Goal: Answer question/provide support

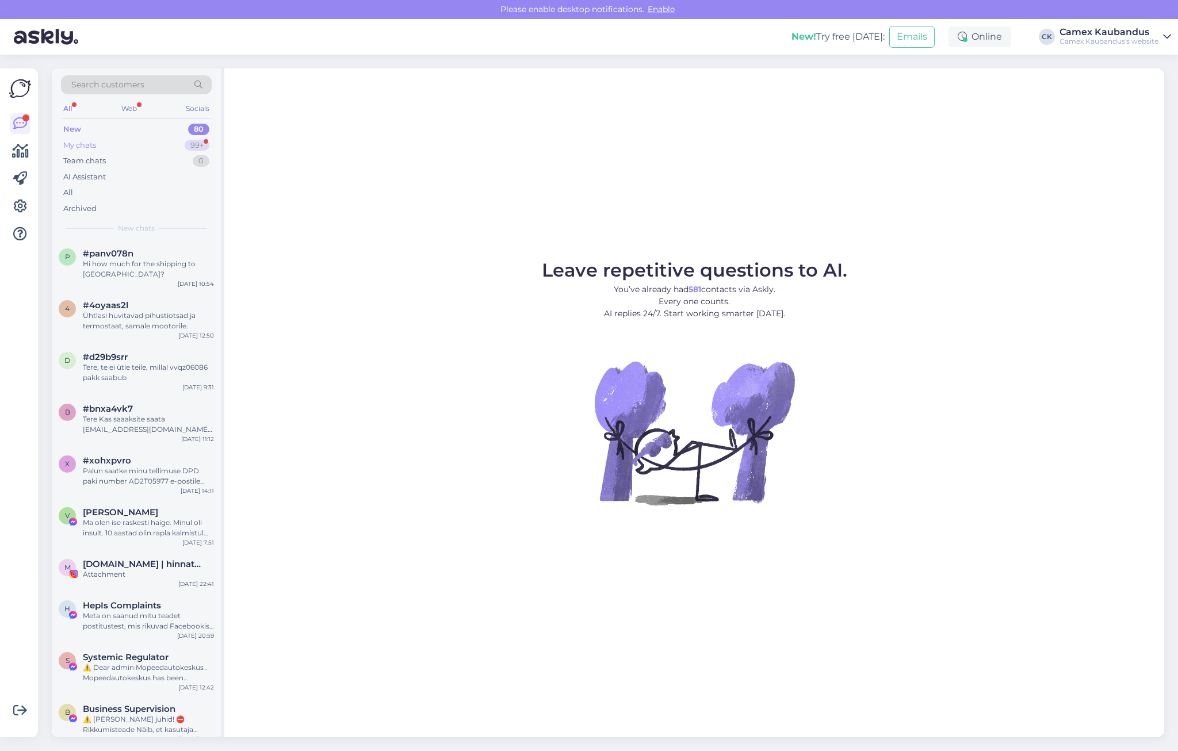
click at [98, 144] on div "My chats 99+" at bounding box center [136, 146] width 151 height 16
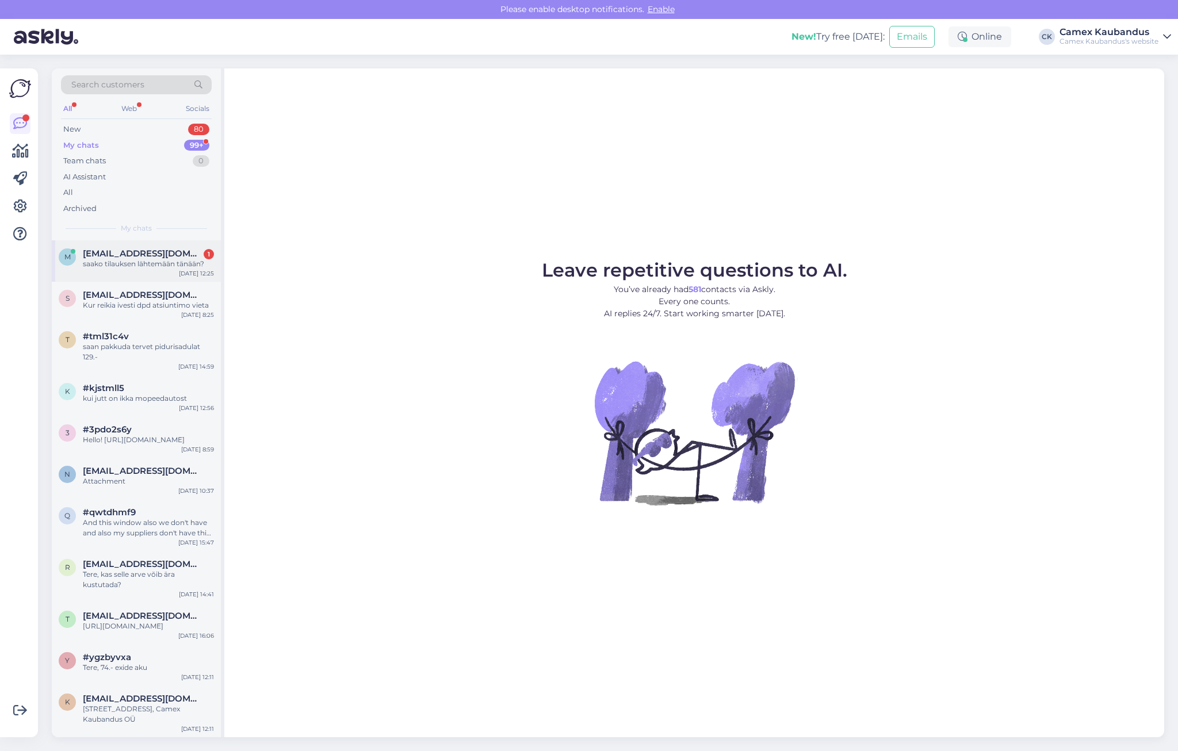
click at [142, 256] on span "[EMAIL_ADDRESS][DOMAIN_NAME]" at bounding box center [143, 254] width 120 height 10
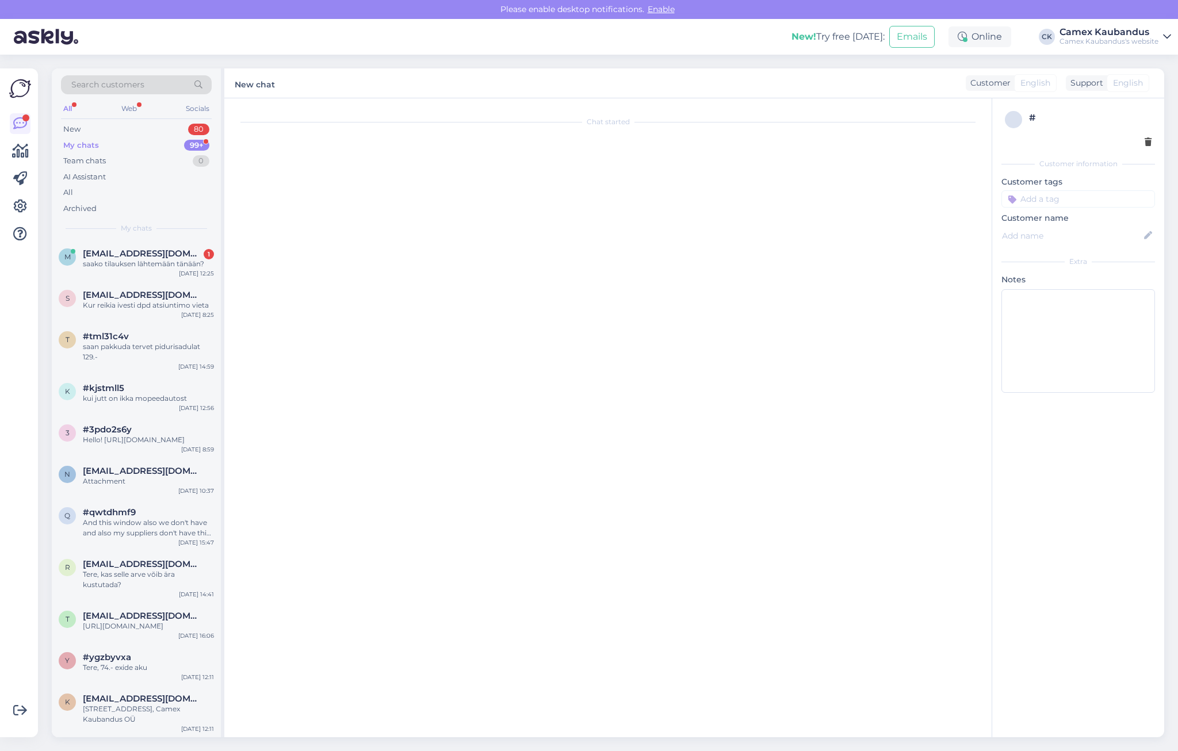
scroll to position [1411, 0]
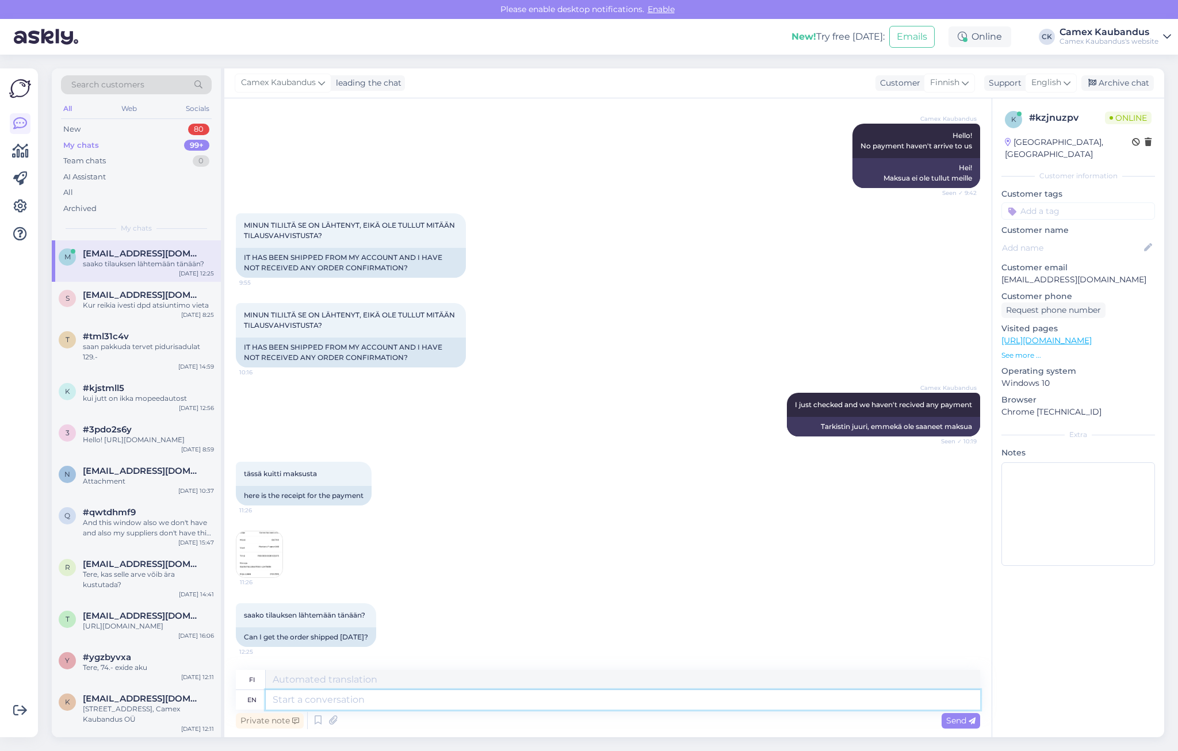
click at [403, 704] on textarea at bounding box center [623, 700] width 715 height 20
click at [712, 51] on div "New! Try free [DATE]: Emails Online CK Camex Kaubandus Camex Kaubandus's website" at bounding box center [589, 37] width 1178 height 36
click at [754, 92] on div "Camex Kaubandus leading the chat Customer Finnish Support English Archive chat" at bounding box center [694, 83] width 940 height 30
click at [463, 36] on div "New! Try free [DATE]: Emails Online CK Camex Kaubandus Camex Kaubandus's website" at bounding box center [589, 37] width 1178 height 36
click at [311, 705] on textarea at bounding box center [623, 700] width 715 height 20
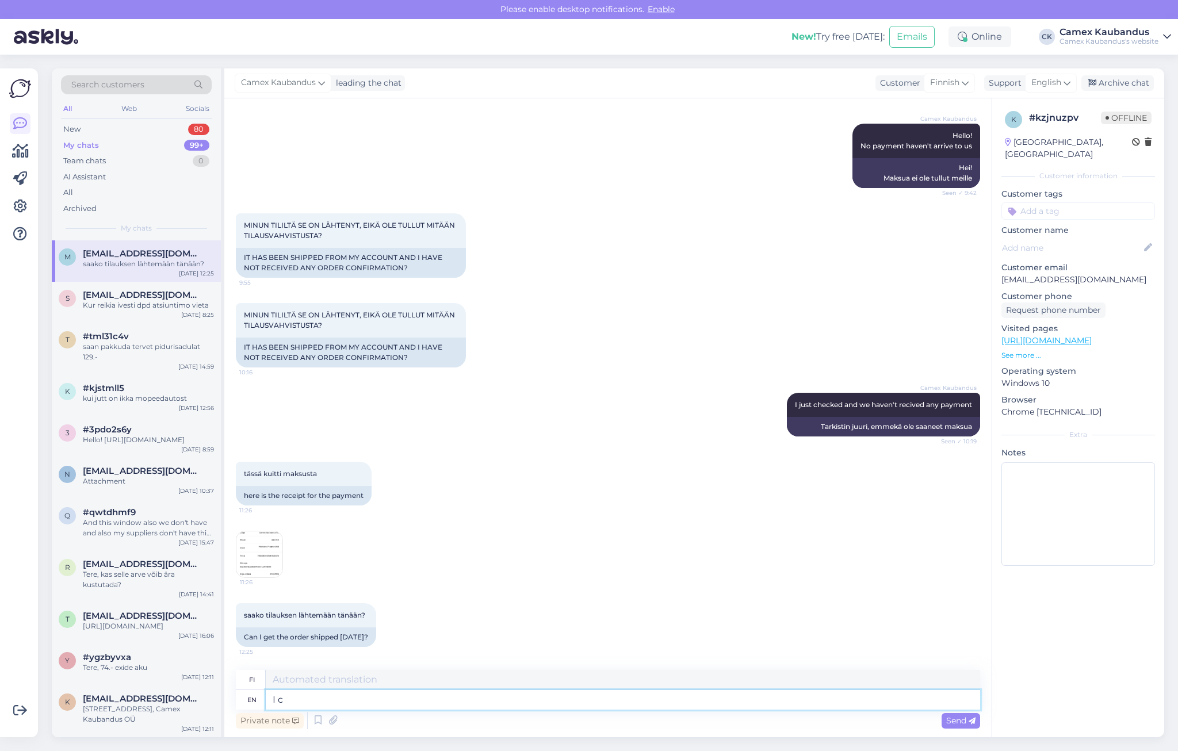
type textarea "I ca"
type textarea "Minä"
type textarea "I can s"
type textarea "Minä voin"
type textarea "I can see"
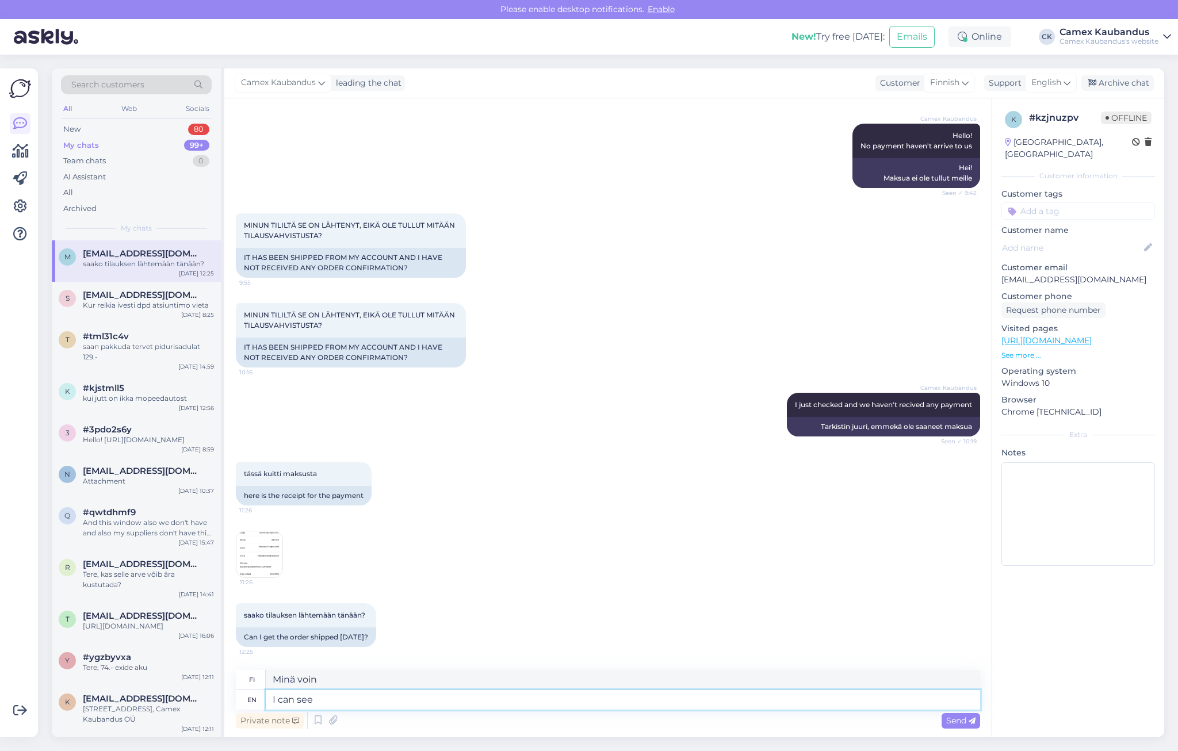
type textarea "Näen"
type textarea "I can see in"
type textarea "Näen sisään"
type textarea "I can see in [GEOGRAPHIC_DATA]"
type textarea "Näen Montissa"
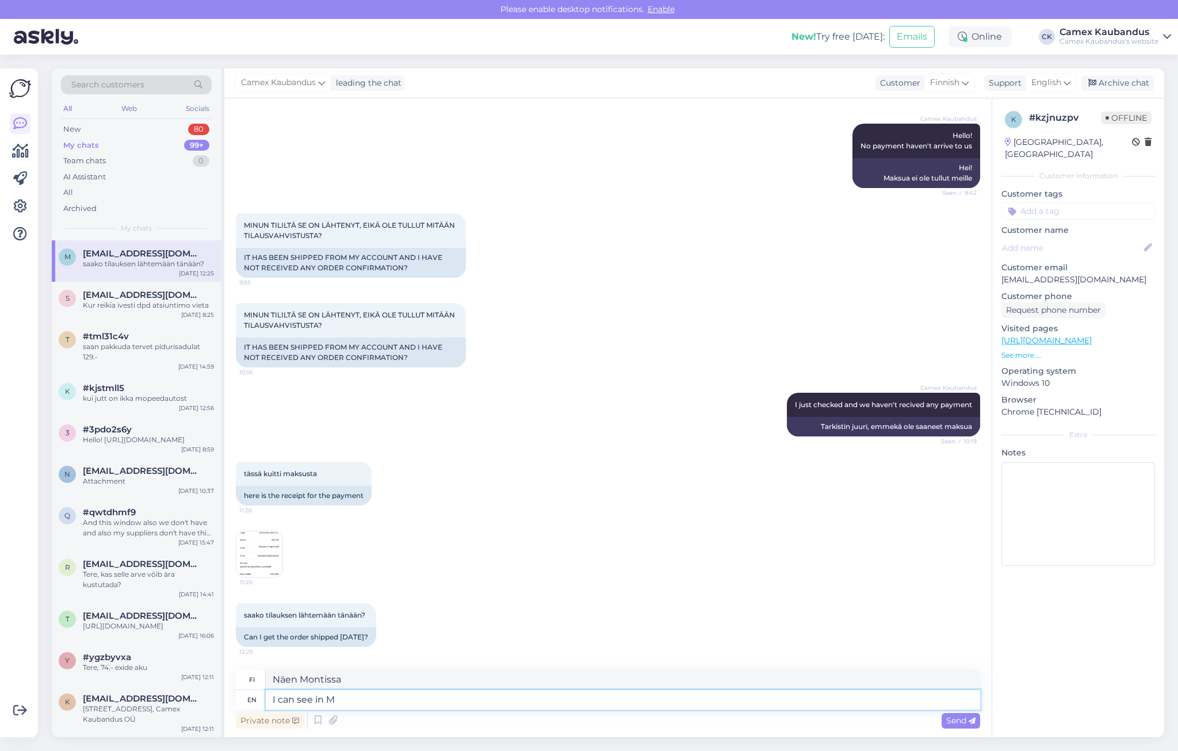
type textarea "I can see in"
type textarea "Näen sisään"
type textarea "I can see in your"
type textarea "Näen sinussa"
type textarea "I can see in your order"
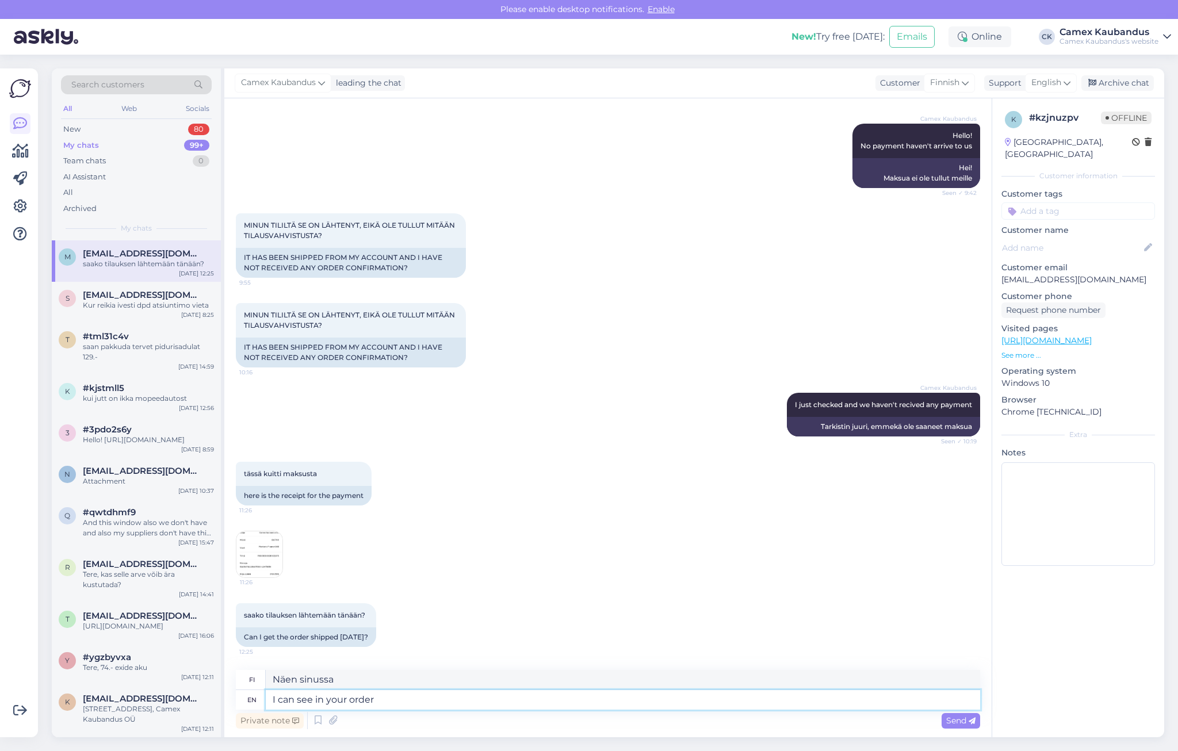
type textarea "Näen tilauksessasi"
type textarea "I can see in your order that"
type textarea "Näen tilauksestasi, että"
type textarea "I can see in your order that purc"
type textarea "Näen tilauksestasi, että purch"
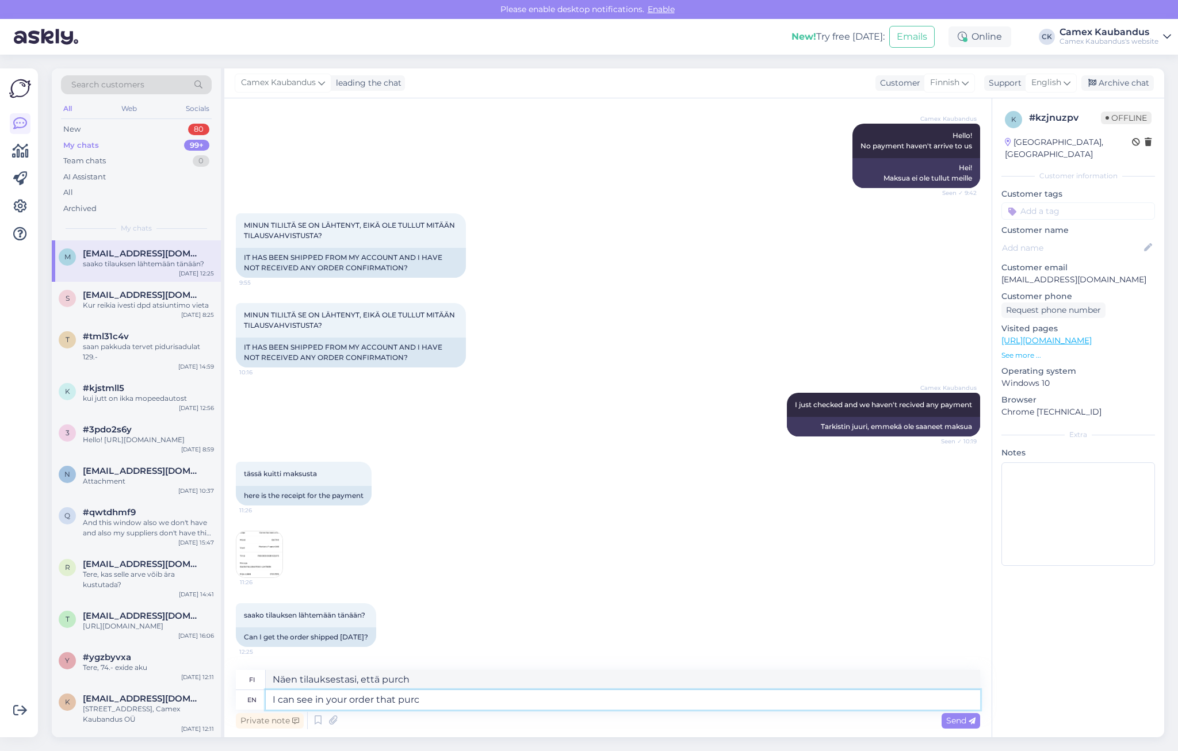
type textarea "I can see in your order that purch"
type textarea "Näen tilauksestasi, että ostos"
type textarea "I can see in your order that pur"
type textarea "Näen tilauksestasi, että pur"
type textarea "I can see in your order that"
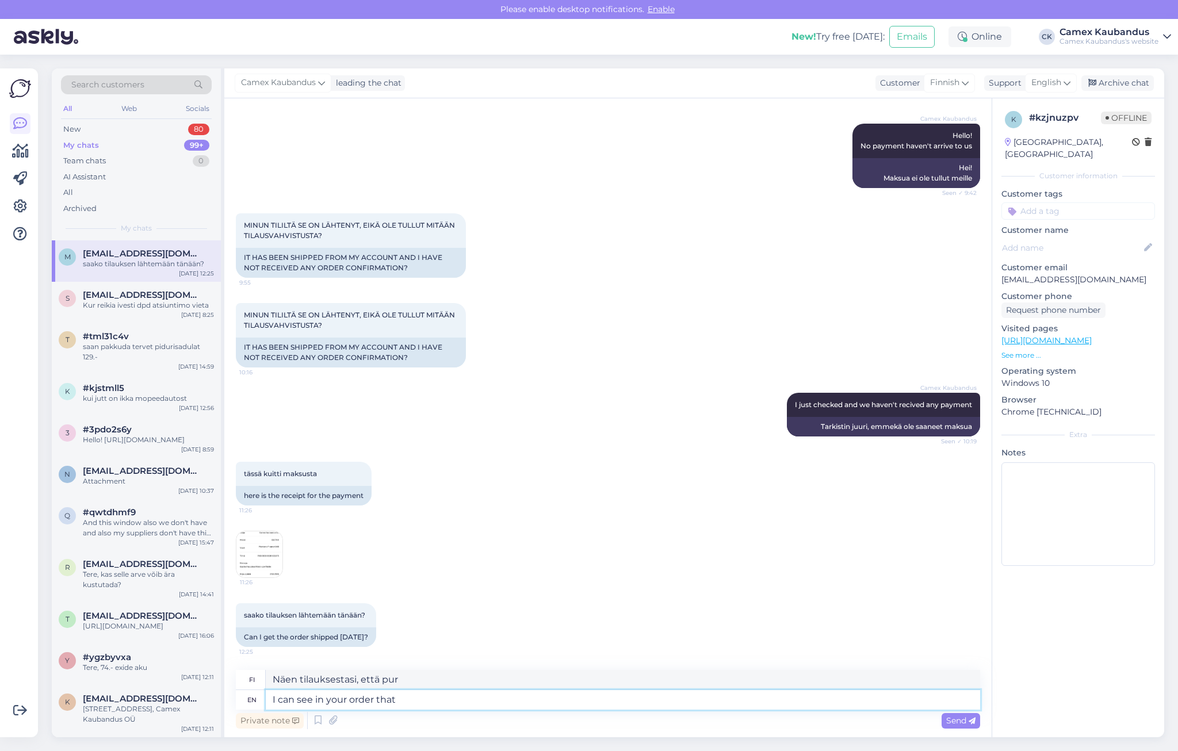
type textarea "Näen tilauksestasi, että"
type textarea "I can see in your order that pur"
type textarea "Näen tilauksestasi, että pur"
type textarea "I can see in your order that purchase"
type textarea "Näen tilauksestasi, että ostos"
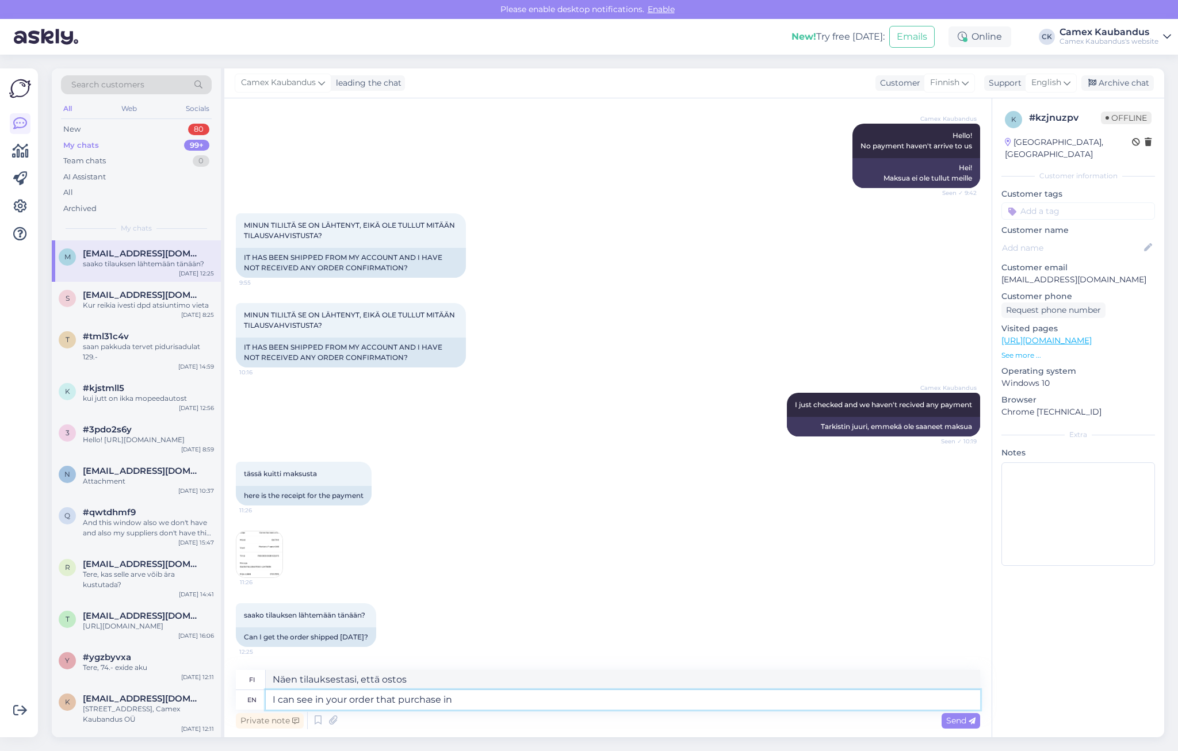
type textarea "I can see in your order that purchase in"
type textarea "Näen tilauksestasi, että ostos on tehty"
type textarea "I can see in your order that purchase in not"
type textarea "Näen tilauksestasi, että ostos ei ole"
type textarea "I can see in your order that purchase in not comp"
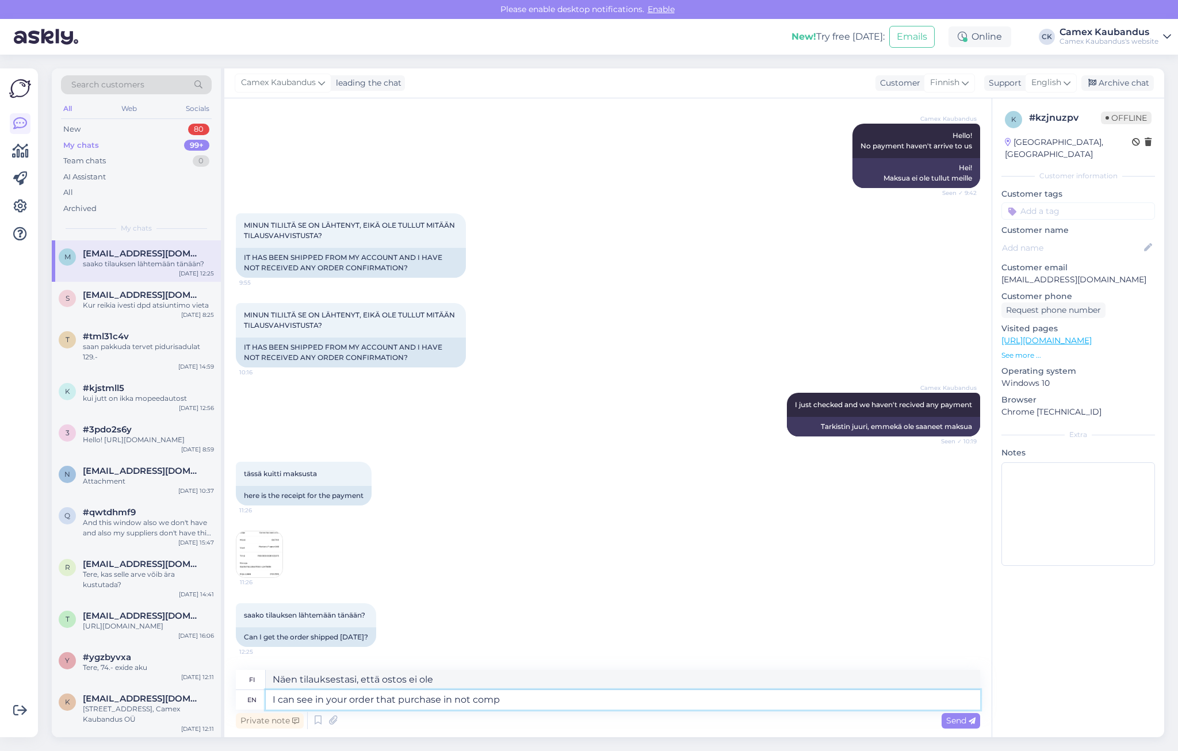
type textarea "Näen tilauksestasi, että ostos ei ole comp"
type textarea "I can see in your order that purchase in not complete a"
type textarea "Näen tilauksestasi, että ostos ei ole valmis"
type textarea "I can see in your order that purchase in not complete and"
type textarea "Näen tilauksestasi, että ostos ei ole valmis ja"
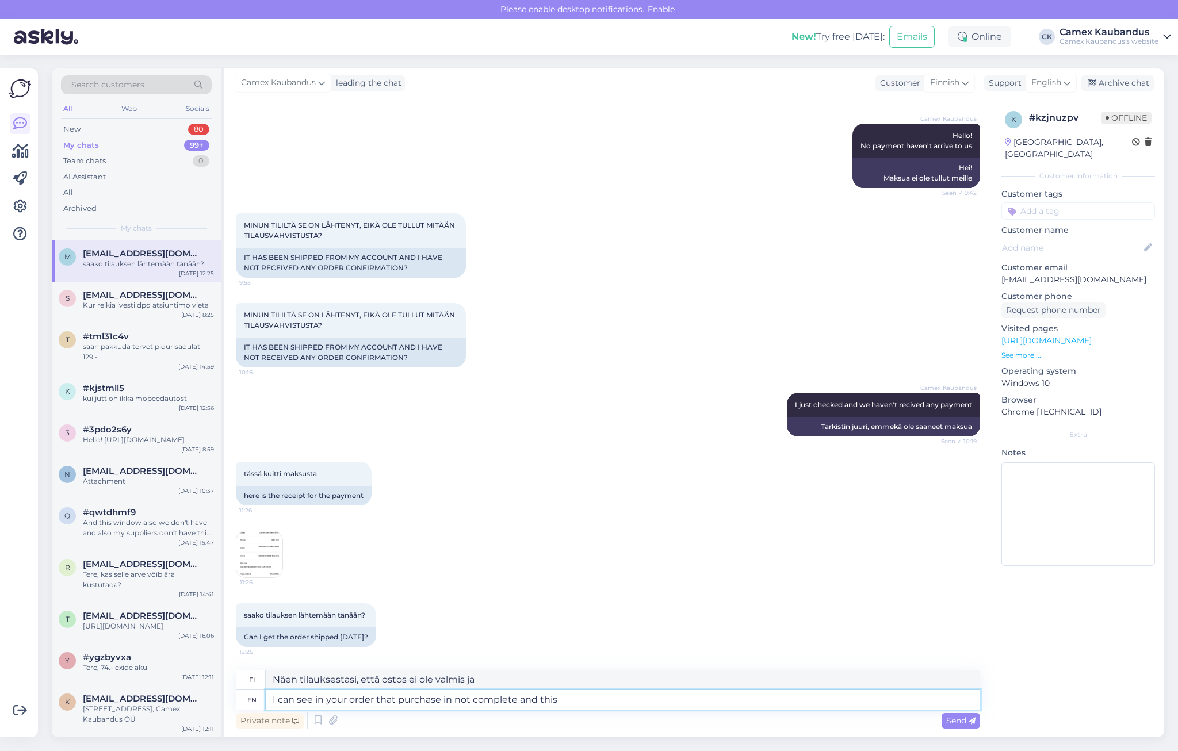
type textarea "I can see in your order that purchase in not complete and this"
type textarea "Näen tilauksestasi, että ostos ei ole valmis ja tämä"
type textarea "I can see in your order that purchase in not complete and this still"
type textarea "Näen tilauksestasi, että ostos ei ole valmis ja tämä on edelleen"
type textarea "I can see in your order that purchase in not complete and this still pendi"
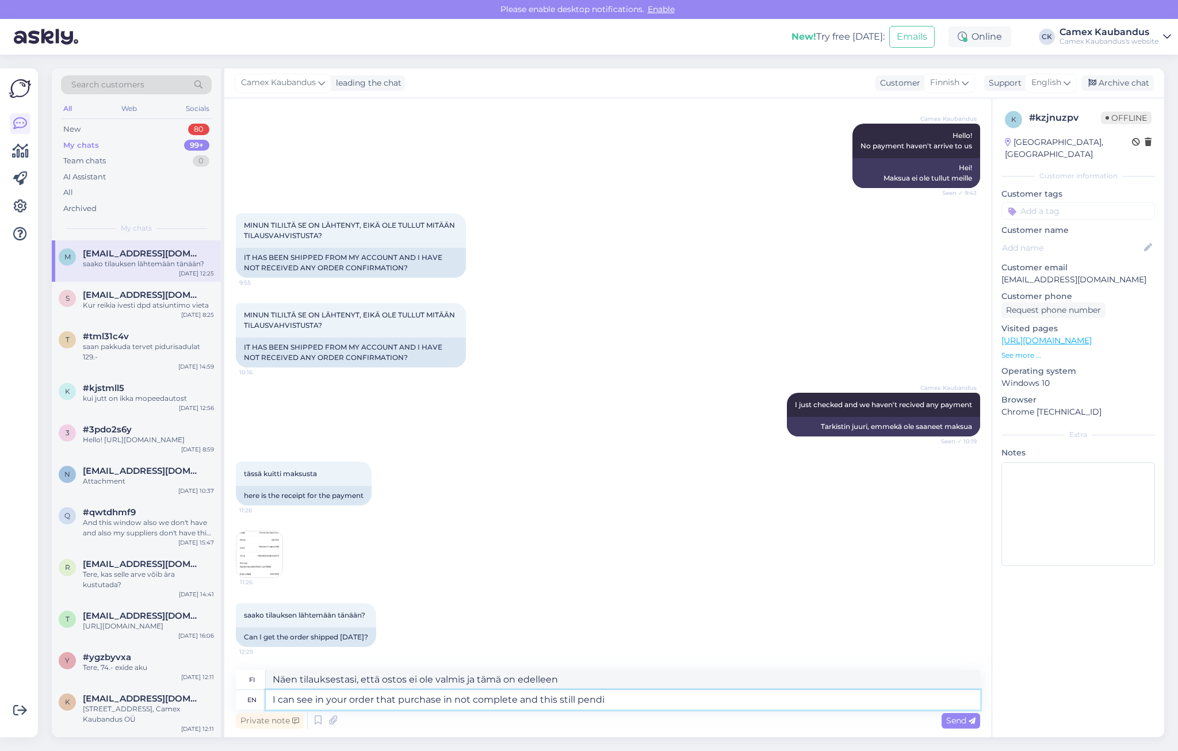
type textarea "Näen tilauksestasi, että ostos on kesken ja se on vielä kesken."
type textarea "I can see in your order that purchase in not complete and this still pending."
type textarea "Näen tilauksestasi, että ostos on kesken ja käsittely on vielä kesken."
type textarea "I can see in your order that purchase in not complete and this still pending. P…"
type textarea "Näen tilauksestasi, että ostos on kesken ja tämä on luultavasti vielä vireillä."
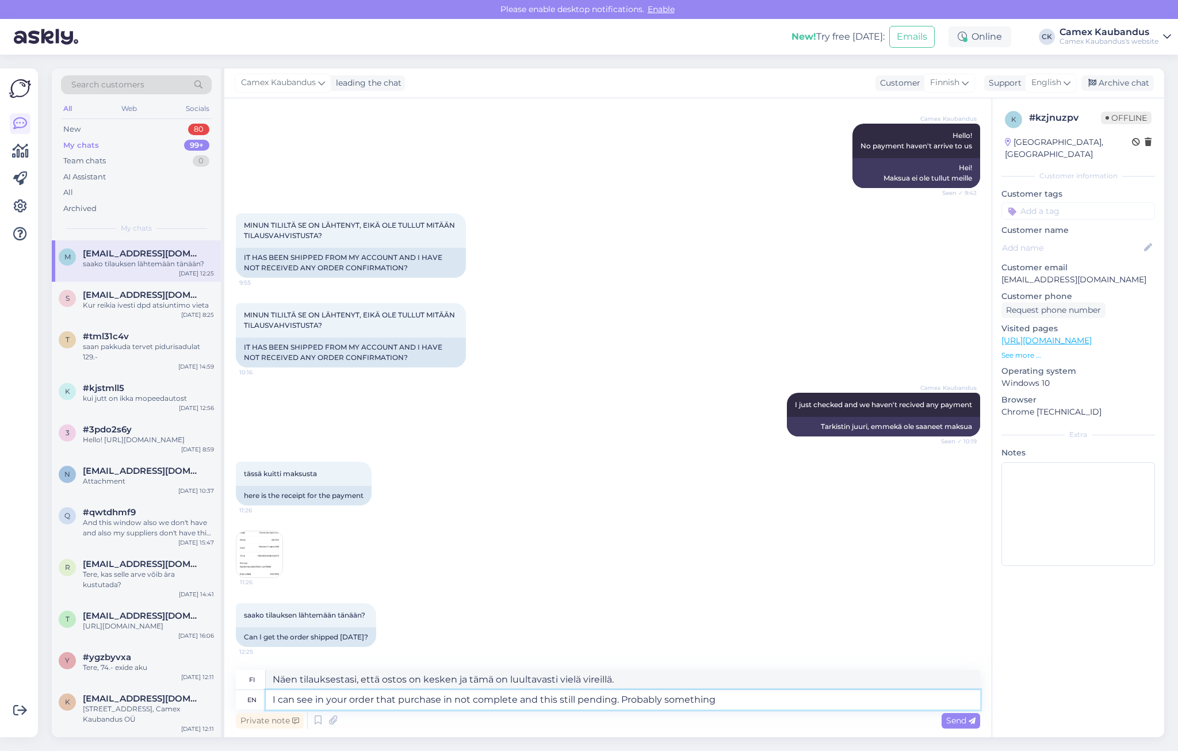
type textarea "I can see in your order that purchase in not complete and this still pending. P…"
type textarea "Näen tilauksestasi, että ostos on kesken ja tämä on vielä kesken. Todennäköises…"
type textarea "I can see in your order that purchase in not complete and this still pending. P…"
type textarea "Näen tilauksestasi, että ostos on kesken ja asia on vielä vireillä. Todennäköis…"
type textarea "I can see in your order that purchase in not complete and this still pending. P…"
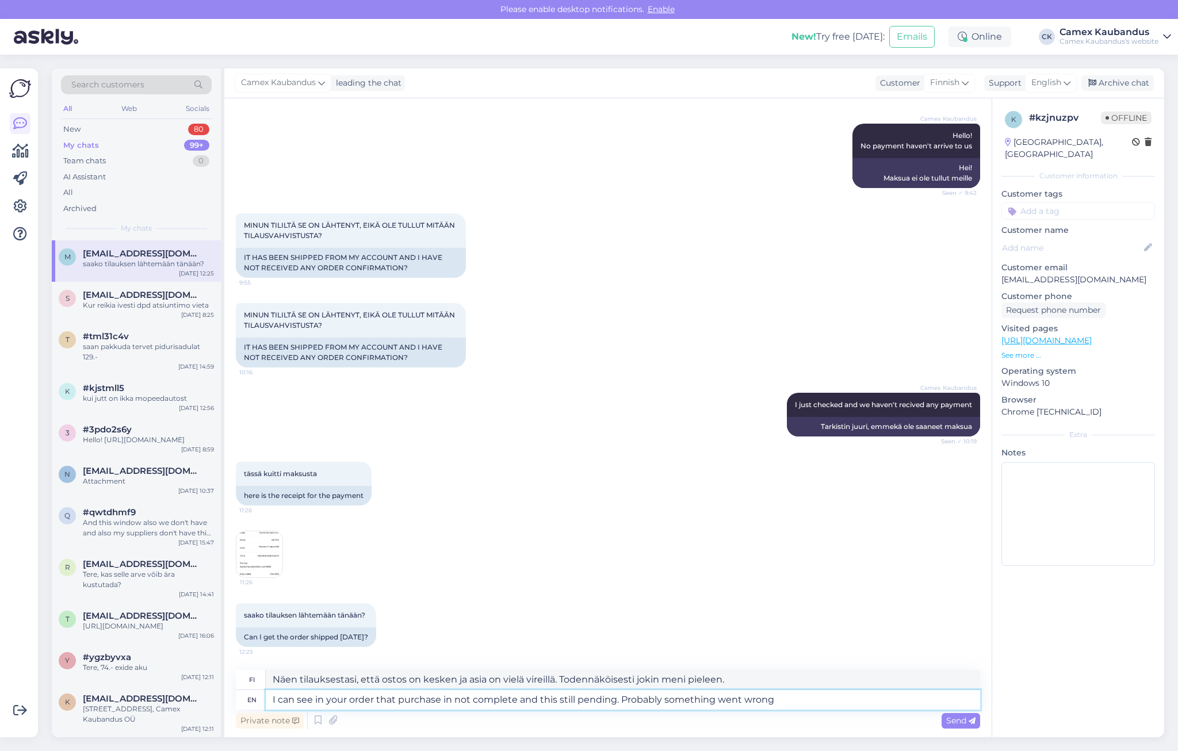
type textarea "Näen tilauksestasi, että ostos on kesken ja käsittely on vielä kesken. Todennäk…"
type textarea "I can see in your order that purchase in not complete and this still pending. P…"
type textarea "Näen tilauksestasi, että ostos on kesken ja käsittely on vielä kesken. Todennäk…"
type textarea "I can see in your order that purchase in not complete and this still pending. P…"
type textarea "Näen tilauksestasi, että ostos on kesken ja käsittely on vielä kesken. Todennäk…"
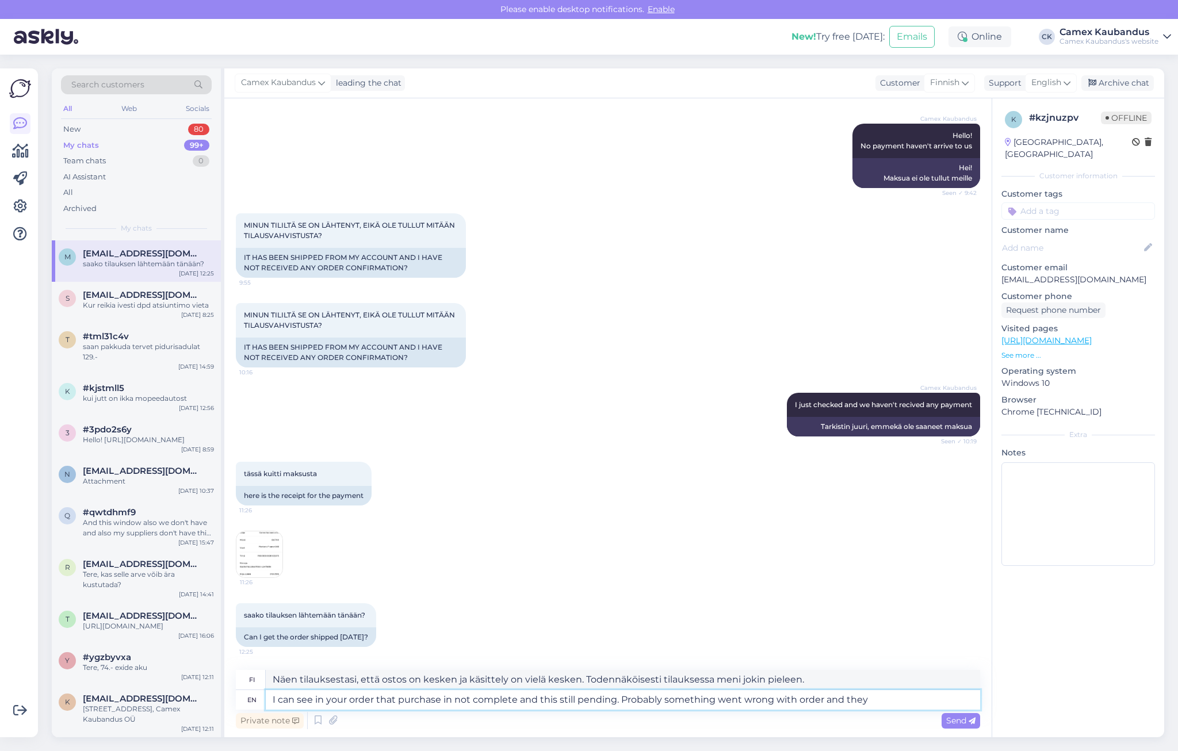
type textarea "I can see in your order that purchase in not complete and this still pending. P…"
type textarea "Näen tilauksestasi, että ostos on kesken ja käsittely on vielä kesken. Todennäk…"
type textarea "I can see in your order that purchase in not complete and this still pending. P…"
type textarea "Näen tilauksestasi, että ostos on kesken ja asia on vielä vireillä. Todennäköis…"
type textarea "I can see in your order that purchase in not complete and this still pending. P…"
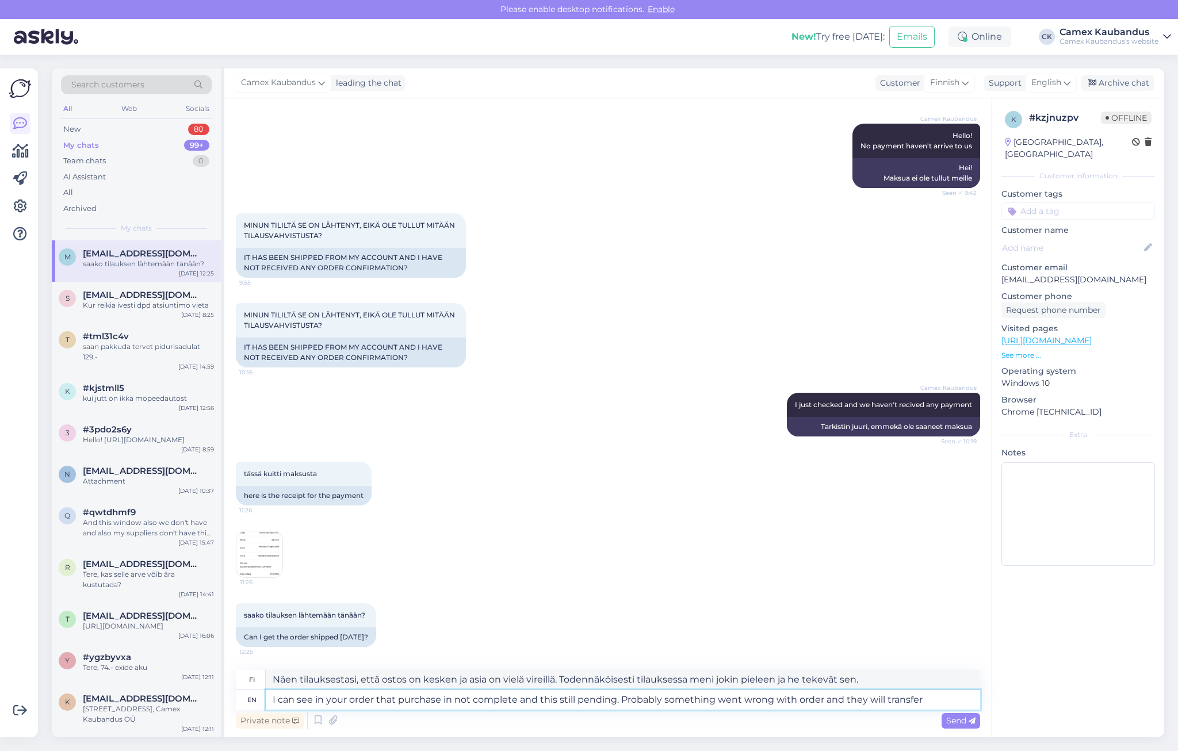
type textarea "Näen tilauksestasi, että ostos on kesken ja käsittely on vielä kesken. Todennäk…"
type textarea "I can see in your order that purchase in not complete and this still pending. P…"
type textarea "Näen tilauksestasi, että ostos on kesken ja käsittely on vielä kesken. Todennäk…"
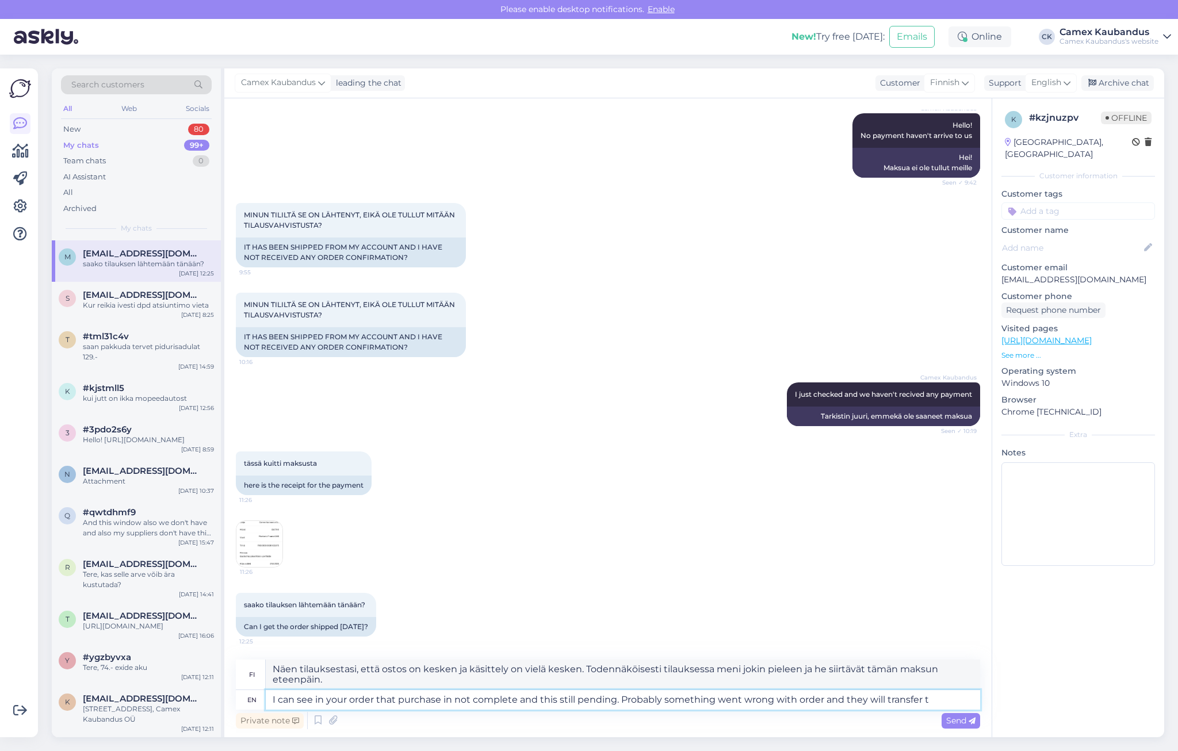
type textarea "I can see in your order that purchase in not complete and this still pending. P…"
type textarea "Näen tilauksestasi, että ostos on kesken ja käsittely on vielä kesken. Todennäk…"
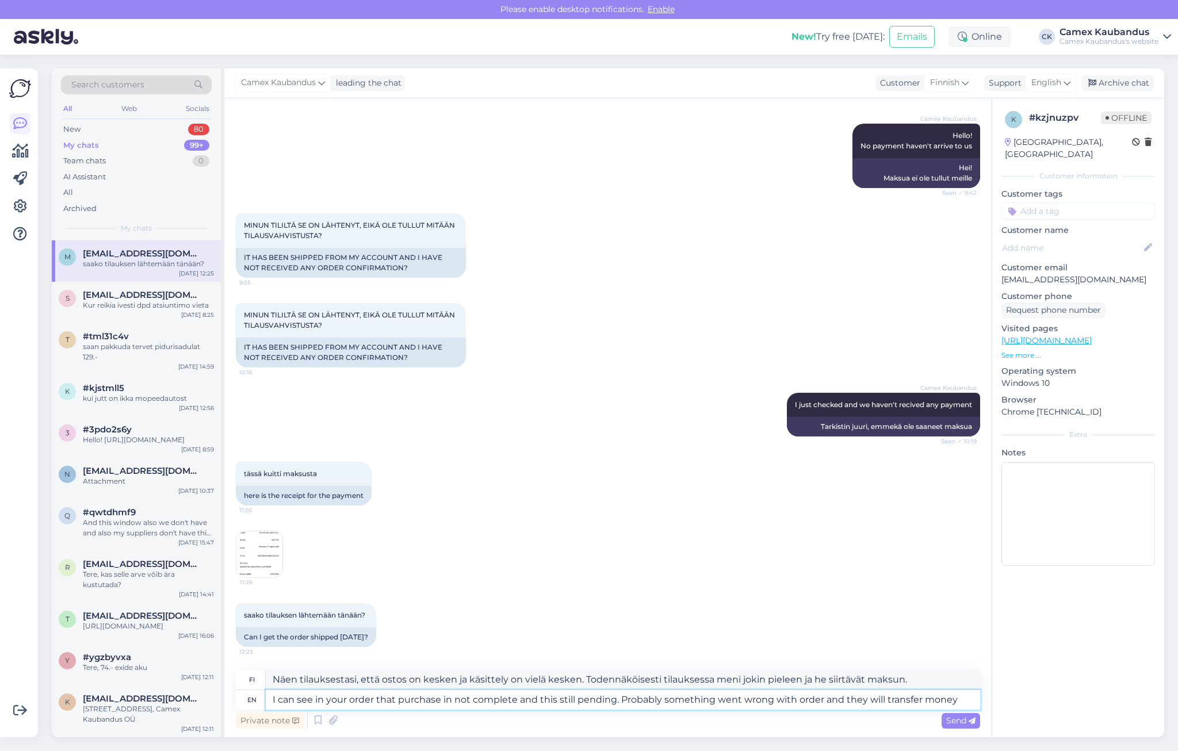
type textarea "I can see in your order that purchase in not complete and this still pending. P…"
type textarea "Näen tilauksestasi, että ostos on kesken ja käsittely on vielä kesken. Todennäk…"
type textarea "I can see in your order that purchase in not complete and this still pending. P…"
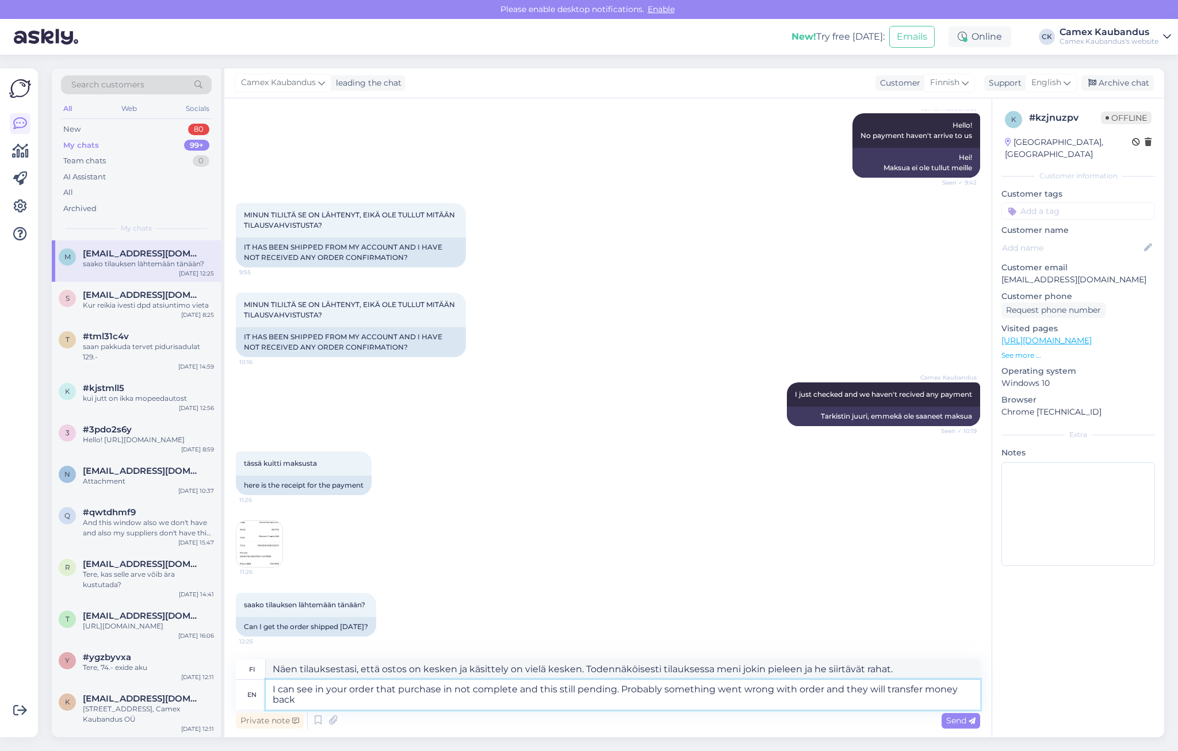
type textarea "Näen tilauksestasi, että ostos on kesken ja käsittely on vielä kesken. Todennäk…"
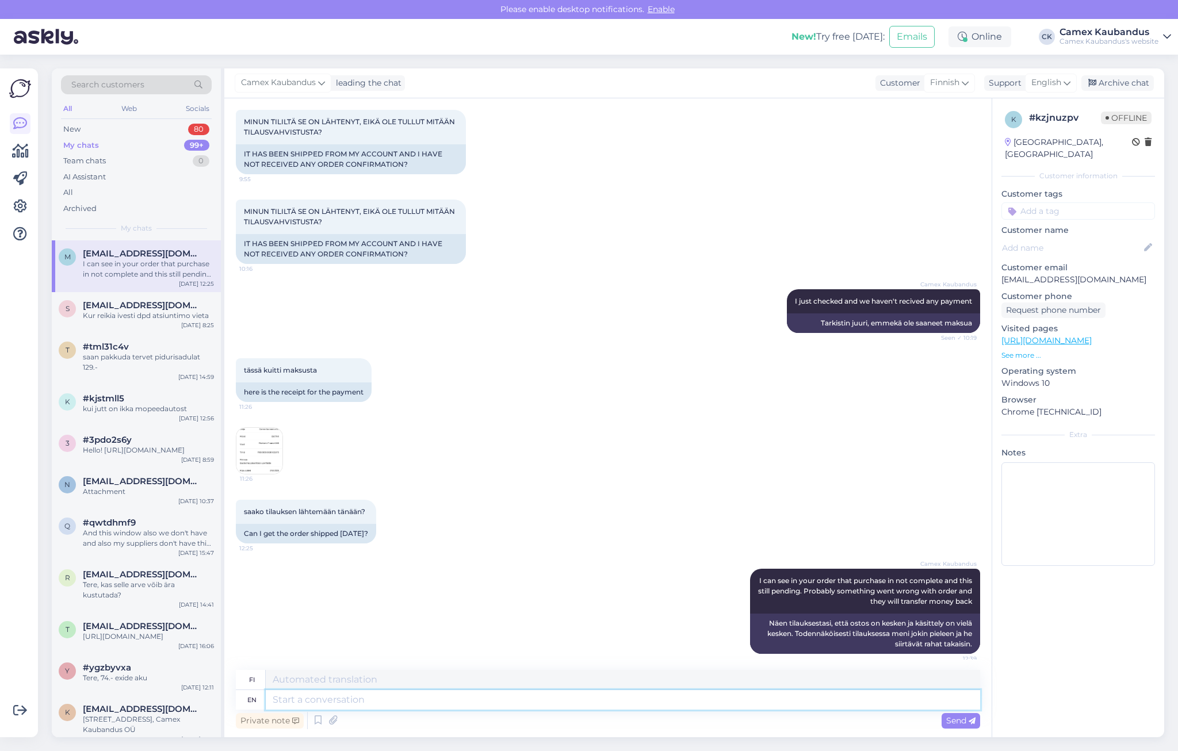
scroll to position [1521, 0]
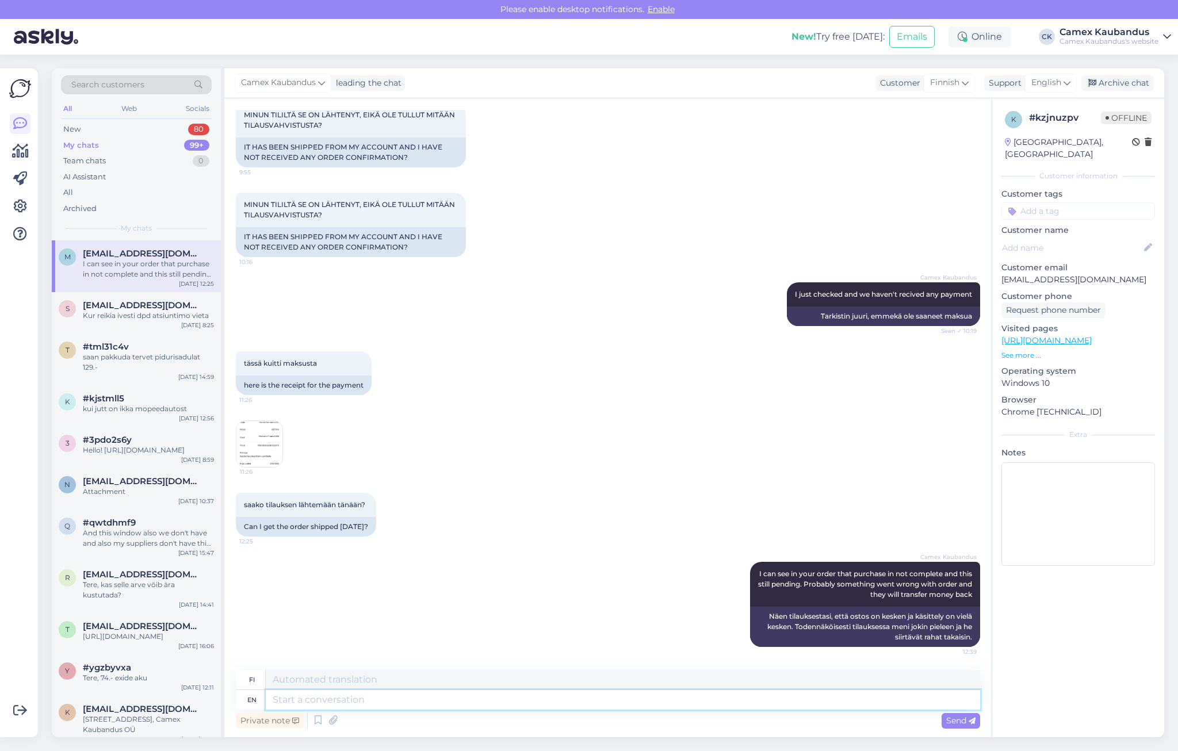
click at [729, 699] on textarea at bounding box center [623, 700] width 715 height 20
click at [764, 703] on textarea at bounding box center [623, 700] width 715 height 20
type textarea "Maybe"
type textarea "Ehkä"
type textarea "Maybe problem w"
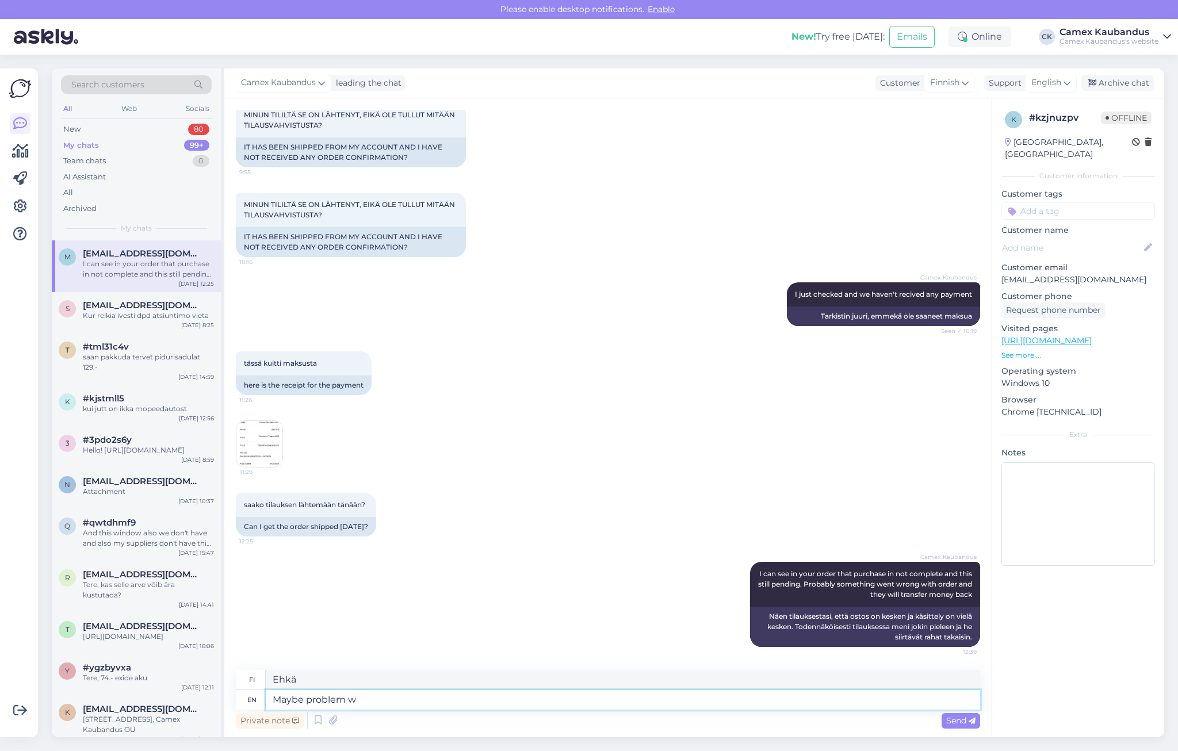
type textarea "Ehkä ongelma"
type textarea "Maybe problem was"
type textarea "Ehkä ongelma oli"
type textarea "Maybe problem was with y"
type textarea "Ehkä ongelma oli siinä"
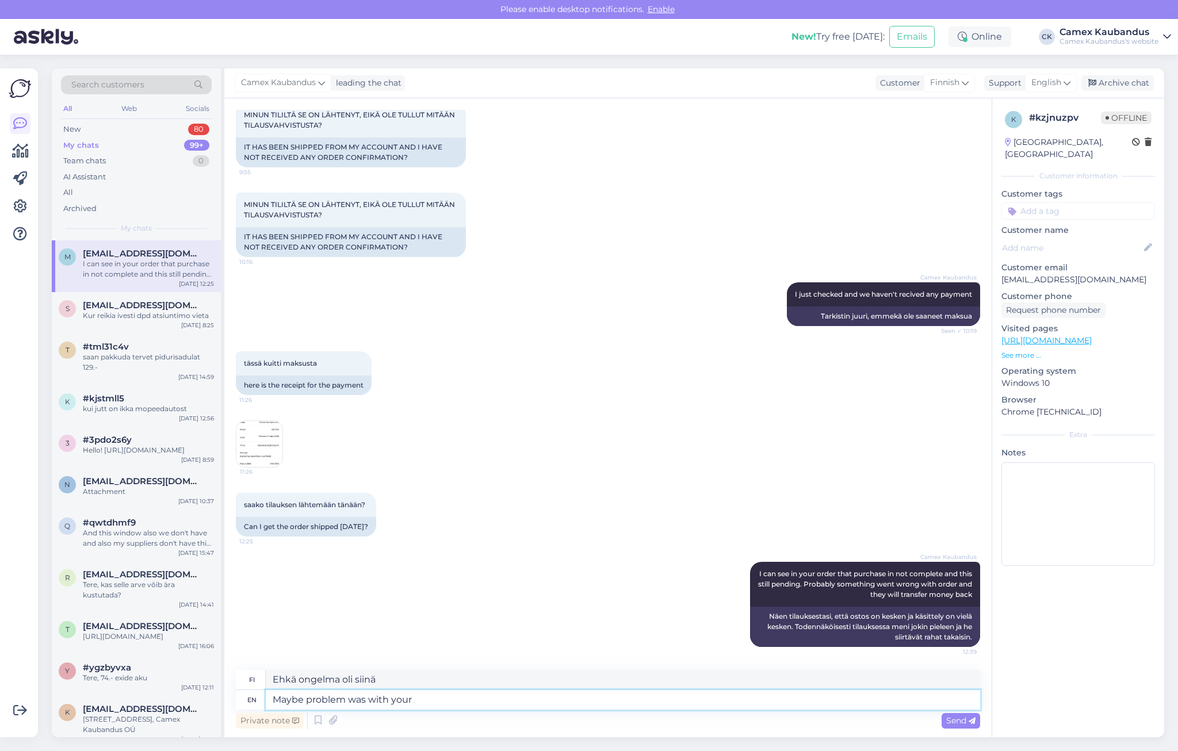
type textarea "Maybe problem was with your"
type textarea "Ehkä ongelma oli sinussa"
type textarea "Maybe problem was with your bank"
type textarea "Ehkä ongelma oli pankissasi"
type textarea "Maybe problem was with"
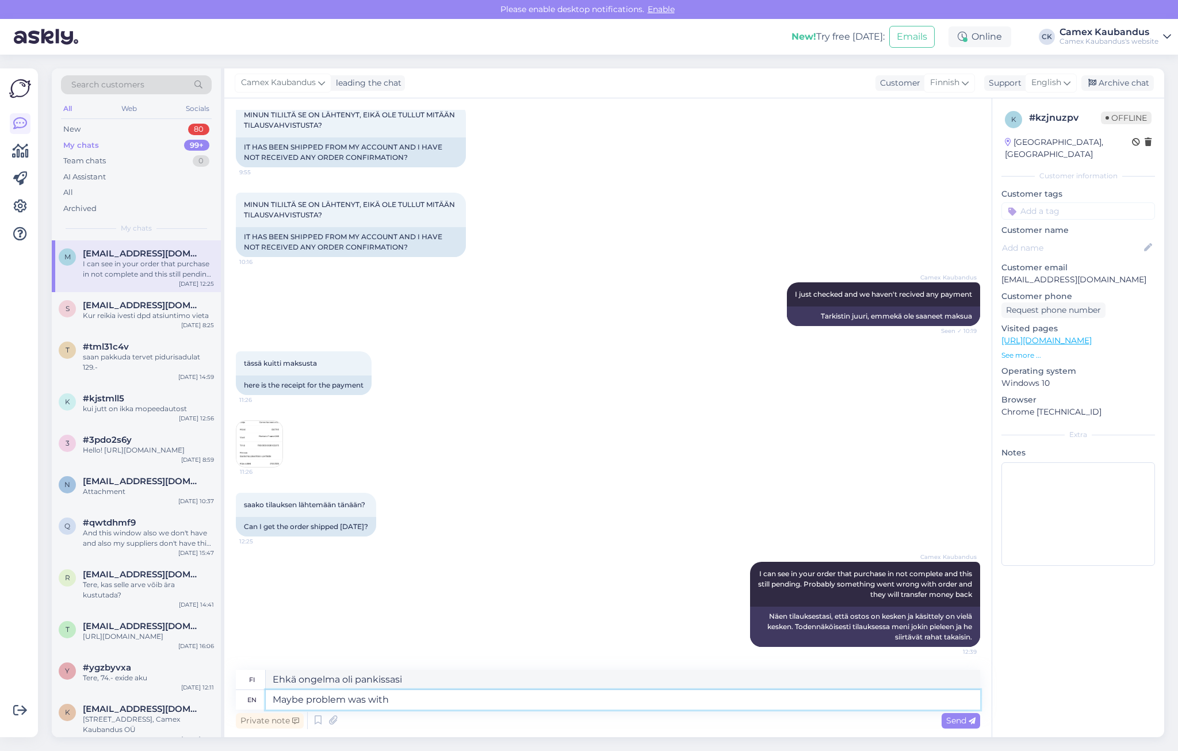
type textarea "Ehkä ongelma oli sinussa"
type textarea "Maybe problem was w"
type textarea "Ehkä ongelma oli siinä"
type textarea "Maybe problem"
type textarea "Ehkä ongelma oli"
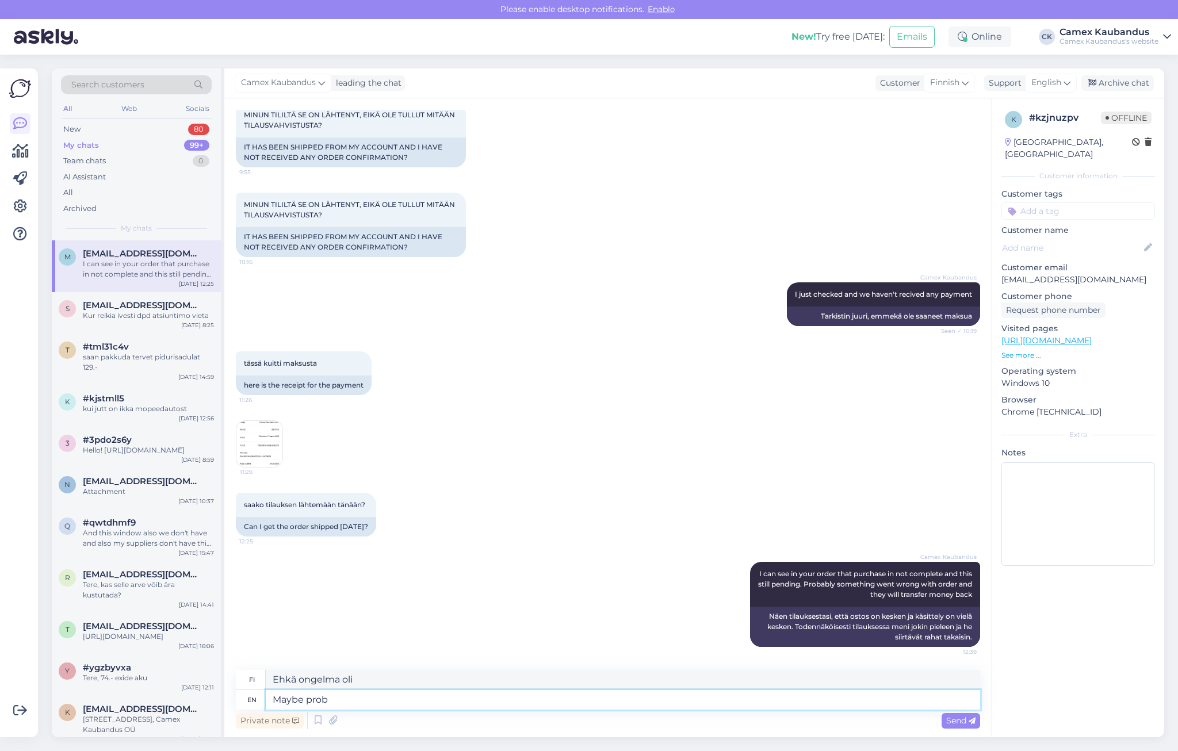
type textarea "Maybe pro"
type textarea "Ehkä ongelma"
type textarea "Ma"
type textarea "Ehkä"
type textarea "M"
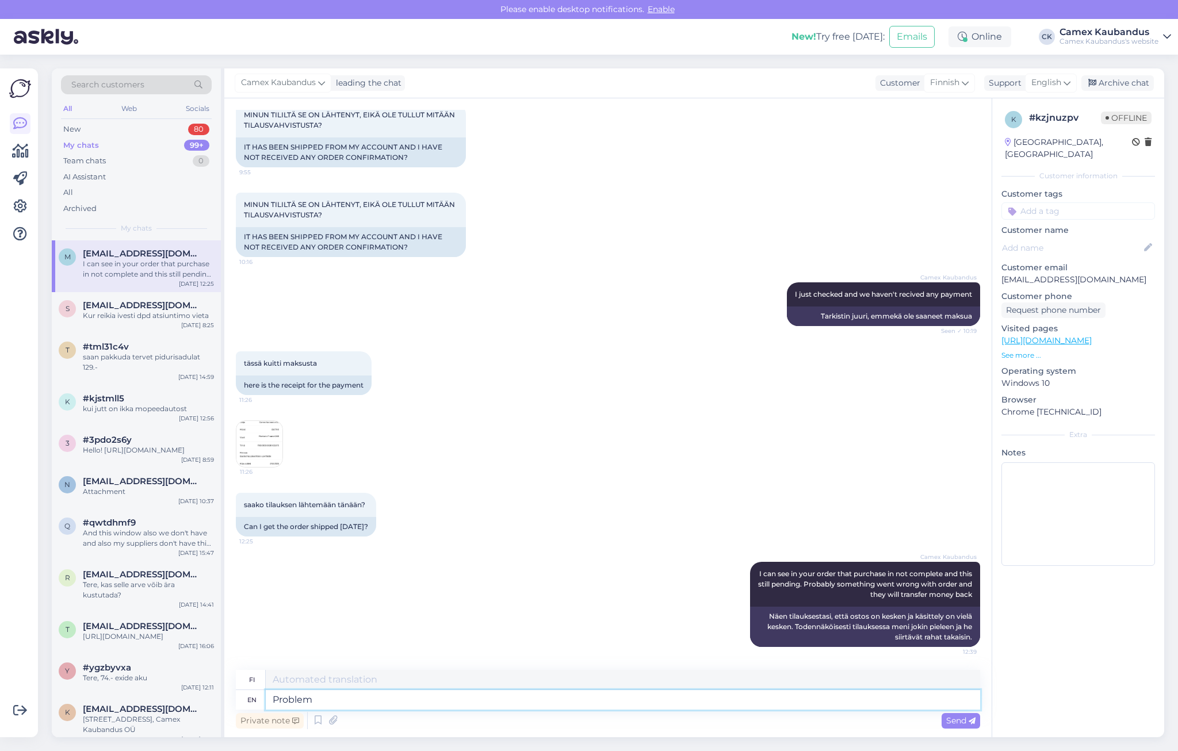
type textarea "Problem"
type textarea "Ongelma"
type textarea "Problem be"
type textarea "Ongelma on"
type textarea "Problem"
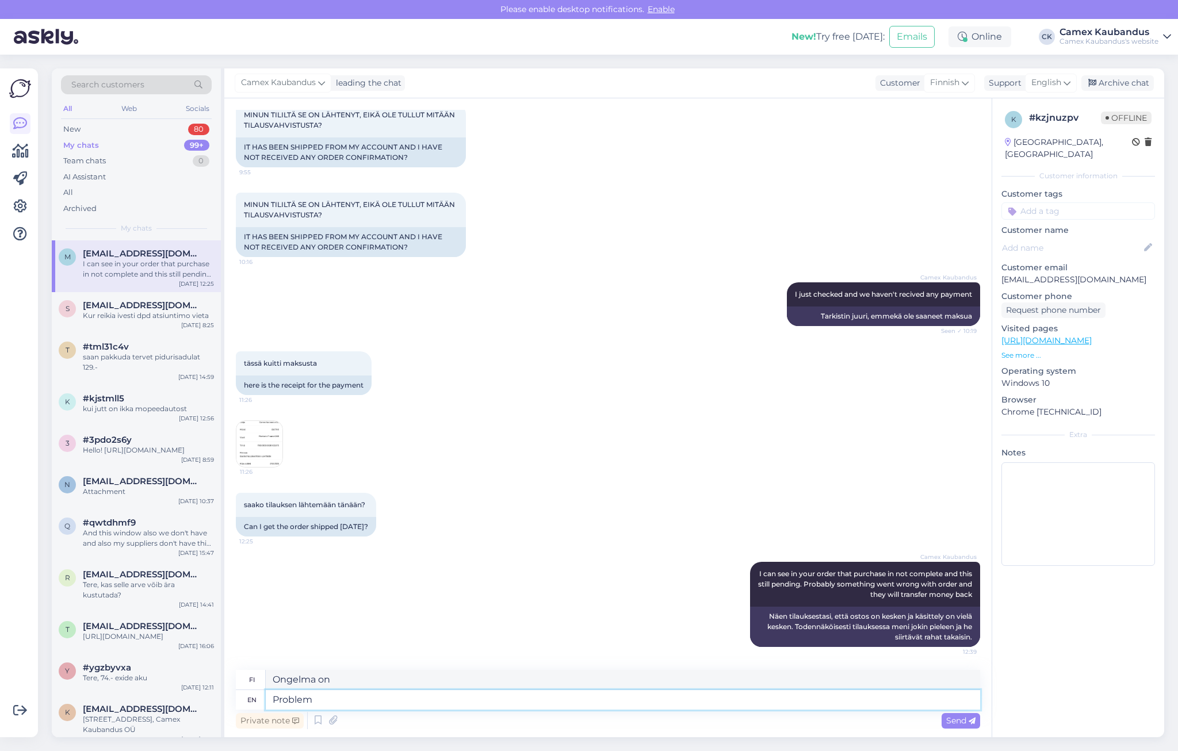
type textarea "Ongelma"
type textarea "Problem may b"
type textarea "Ongelma voi"
type textarea "Problem may be"
type textarea "Ongelma voi olla"
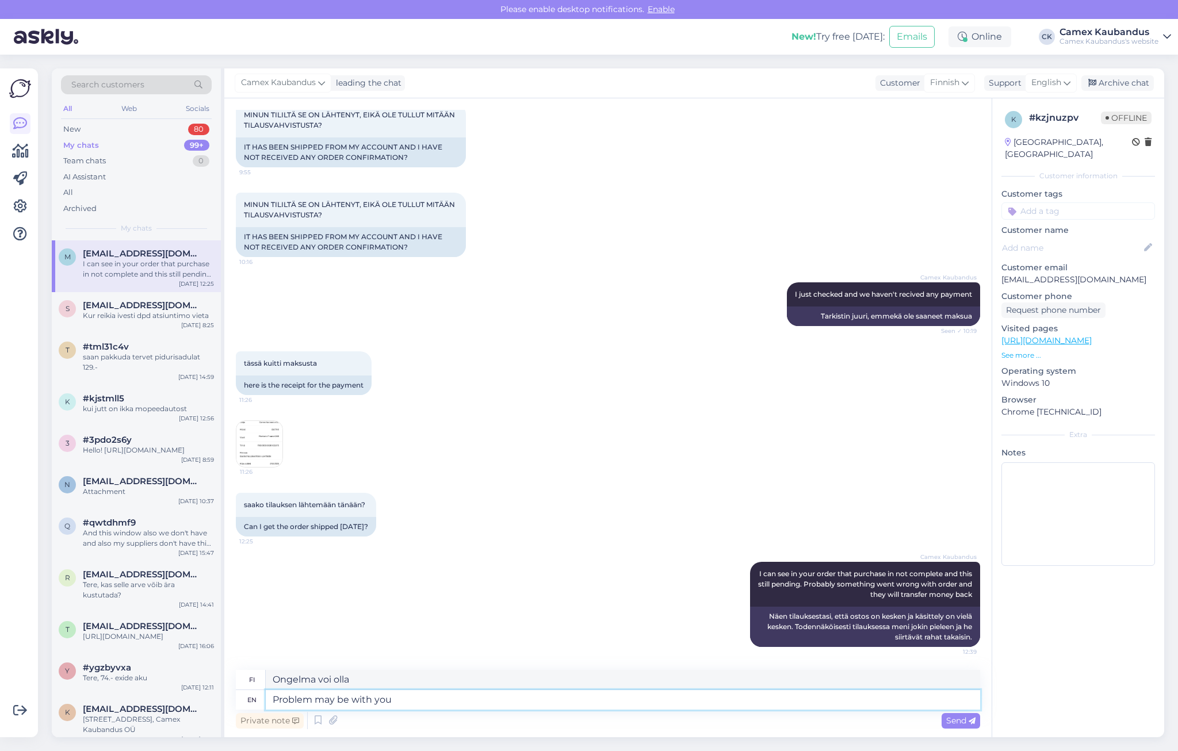
type textarea "Problem may be with your"
type textarea "Ongelma voi olla sinun"
type textarea "Problem may b"
type textarea "Ongelma voi olla"
type textarea "Problem"
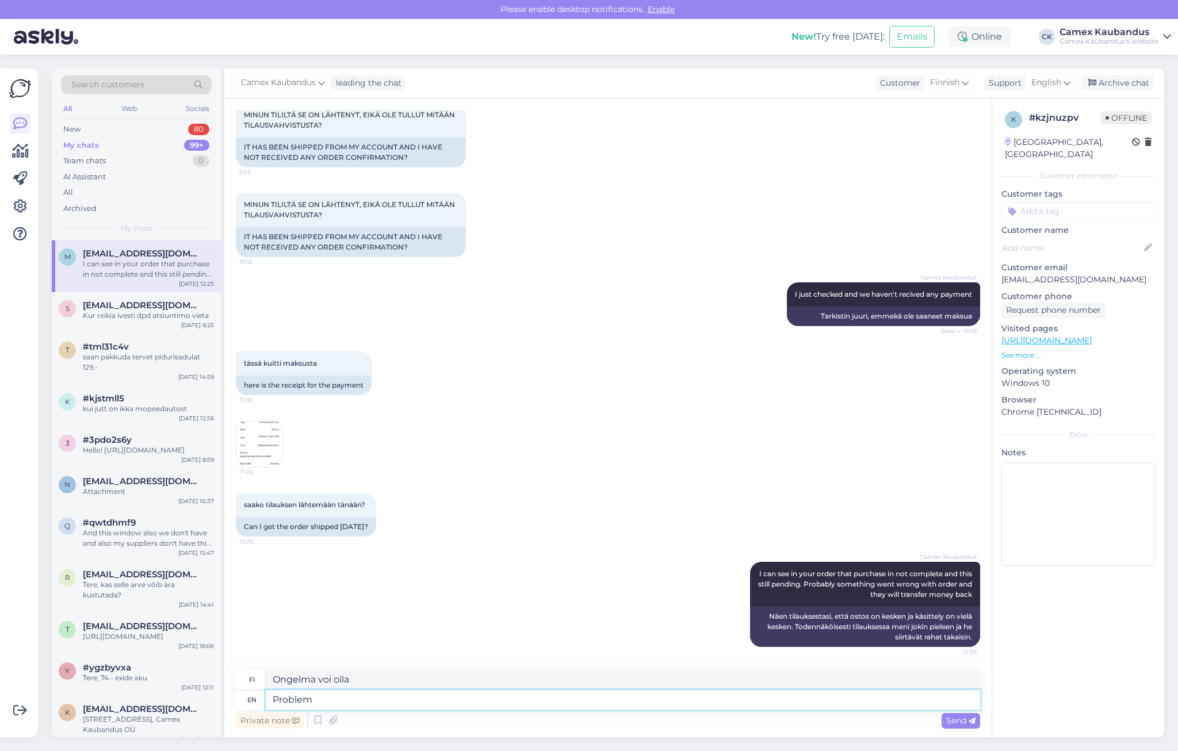
type textarea "Ongelma voi"
type textarea "Probl"
type textarea "Ongelma"
type textarea "P"
click at [274, 437] on img at bounding box center [259, 444] width 46 height 46
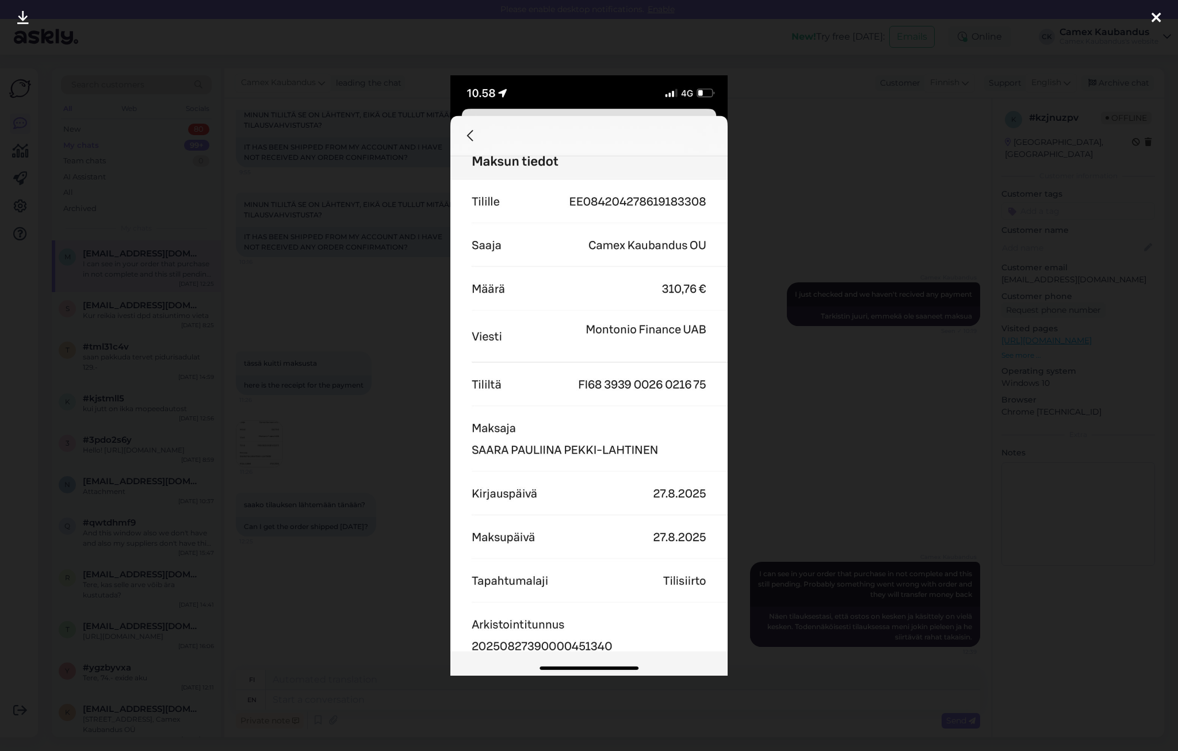
click at [1161, 15] on icon at bounding box center [1156, 18] width 9 height 15
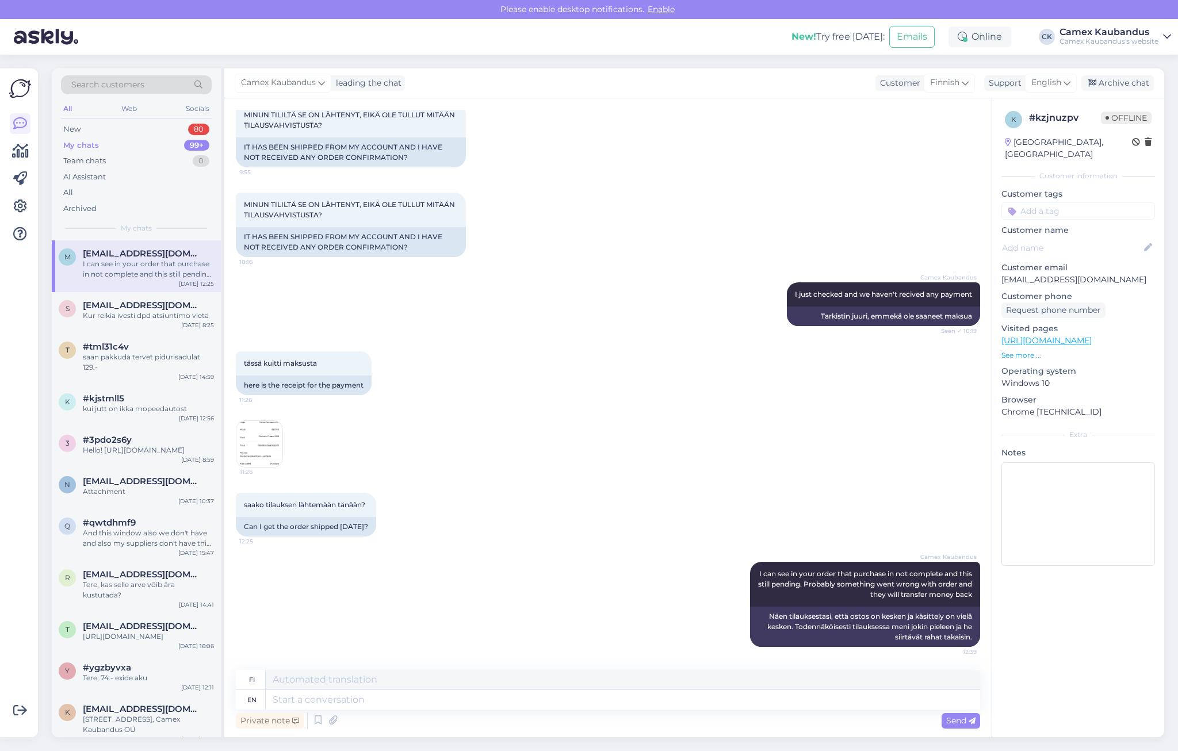
click at [709, 57] on div "Search customers All Web Socials New 80 My chats 99+ Team chats 0 AI Assistant …" at bounding box center [611, 403] width 1133 height 697
click at [594, 48] on div "New! Try free [DATE]: Emails Online CK Camex Kaubandus Camex Kaubandus's website" at bounding box center [589, 37] width 1178 height 36
click at [621, 700] on textarea at bounding box center [623, 700] width 715 height 20
click at [264, 438] on img at bounding box center [259, 444] width 46 height 46
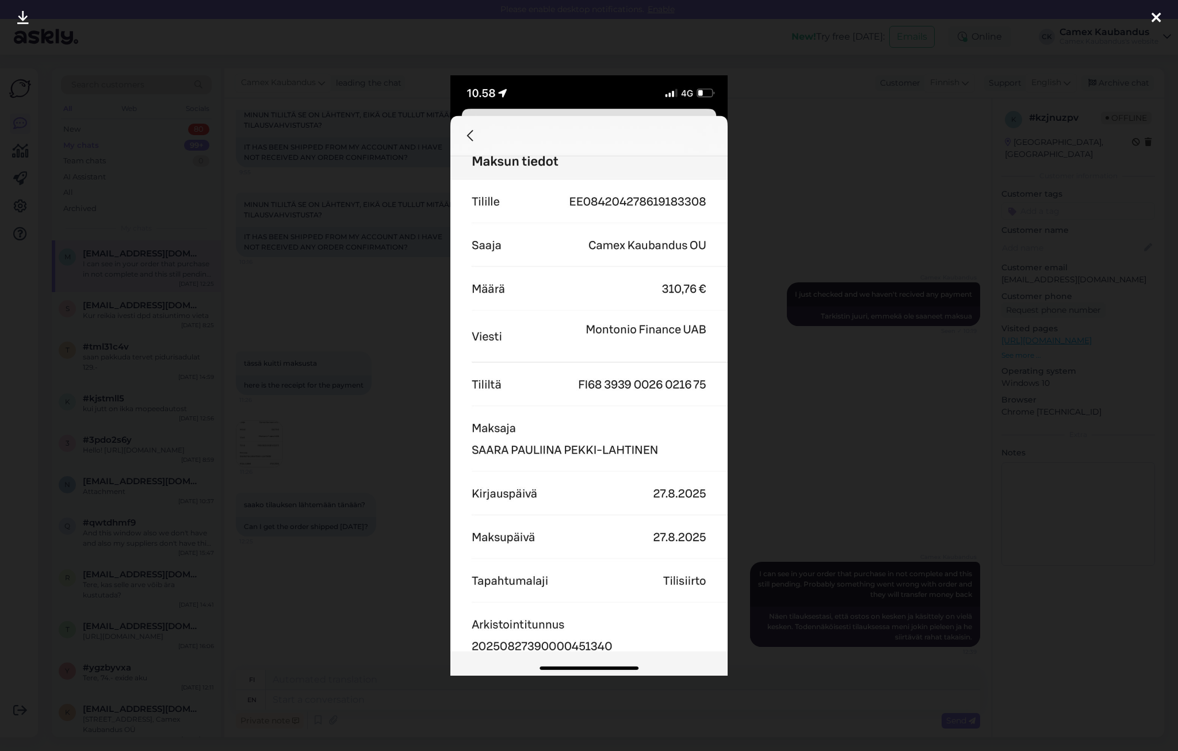
click at [1153, 13] on icon at bounding box center [1156, 18] width 9 height 15
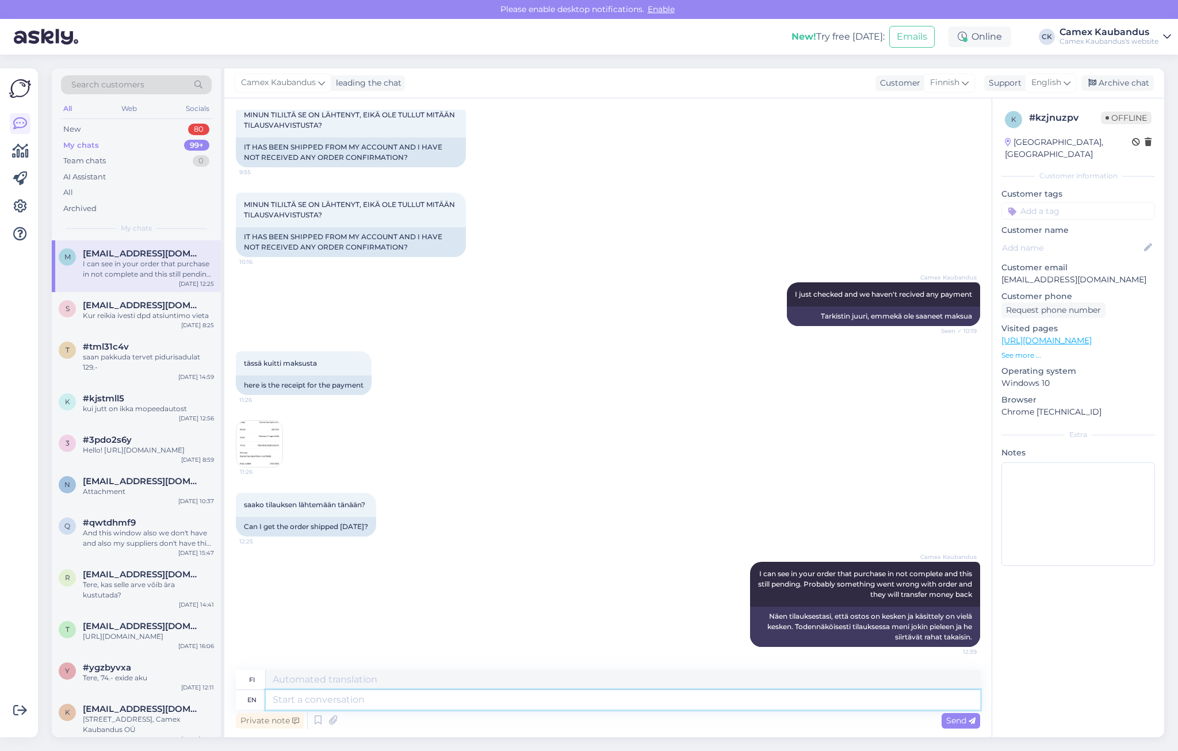
click at [332, 701] on textarea at bounding box center [623, 700] width 715 height 20
click at [683, 67] on div "Search customers All Web Socials New 80 My chats 99+ Team chats 0 AI Assistant …" at bounding box center [611, 403] width 1133 height 697
